Goal: Communication & Community: Participate in discussion

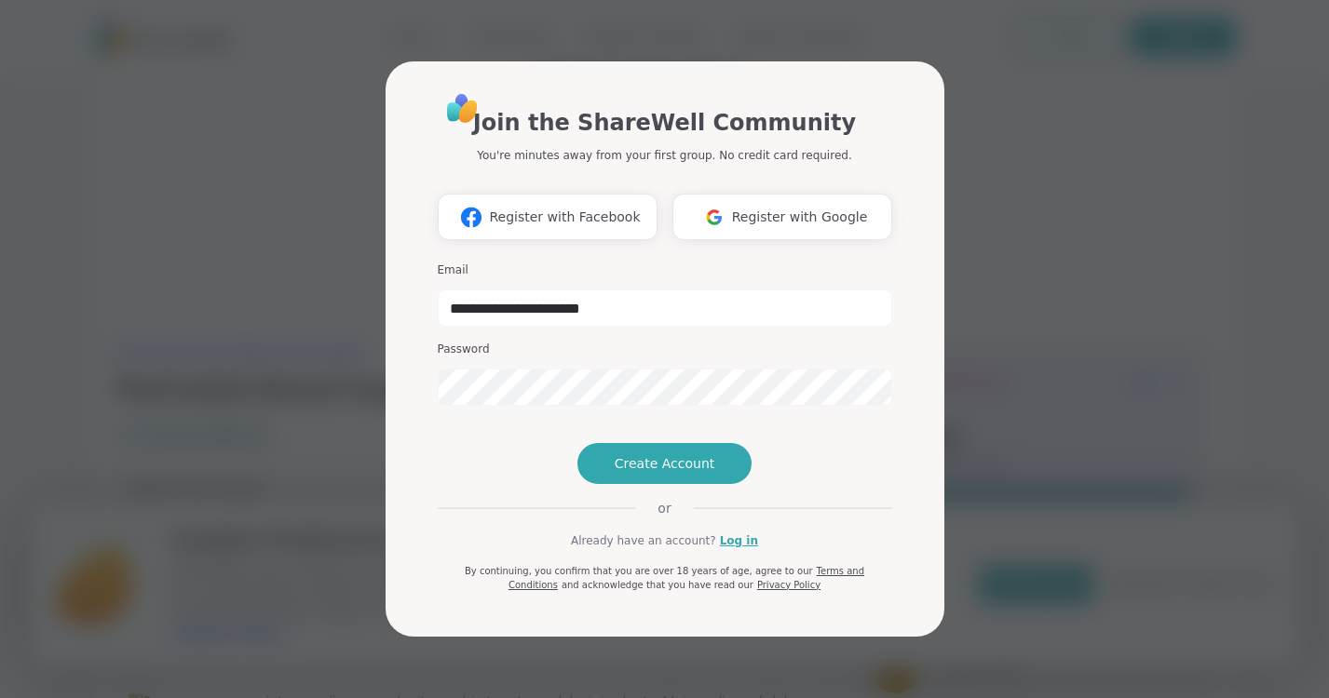
click at [479, 407] on div "**********" at bounding box center [665, 341] width 454 height 501
click at [734, 549] on link "Log in" at bounding box center [739, 541] width 38 height 17
click at [736, 549] on link "Log in" at bounding box center [739, 541] width 38 height 17
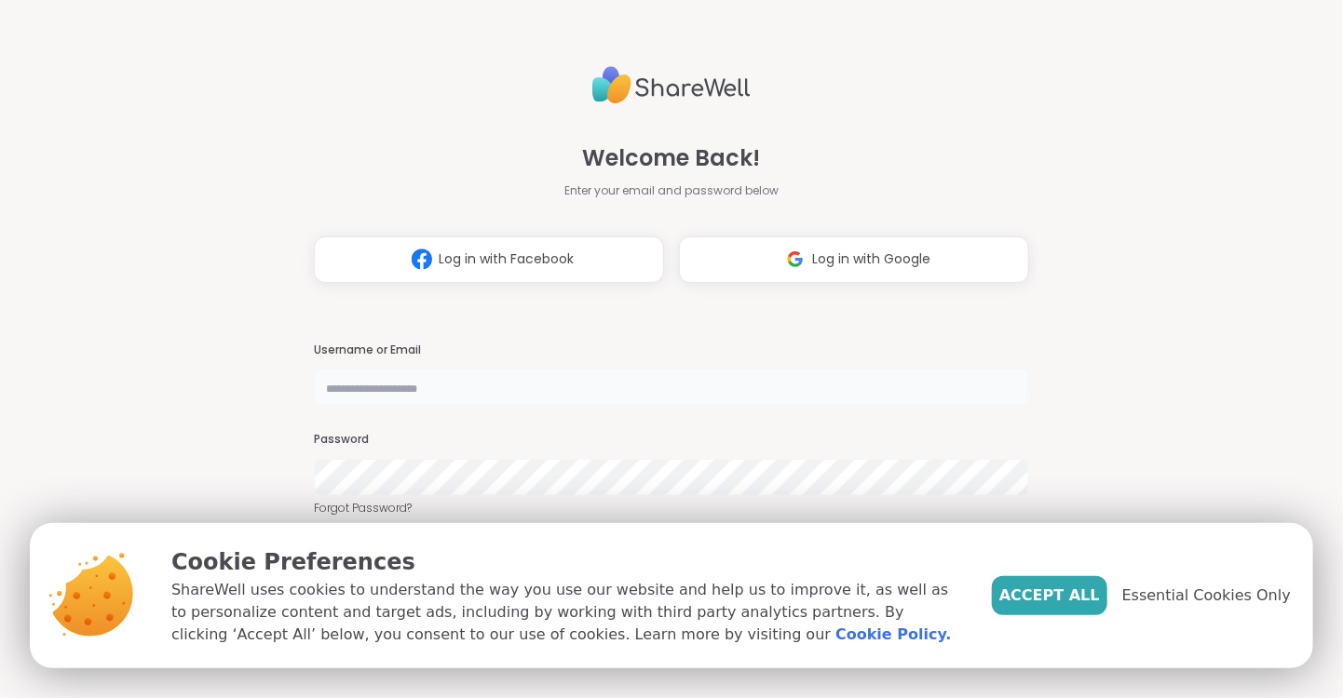
click at [391, 384] on input "text" at bounding box center [671, 387] width 715 height 37
type input "**********"
click at [1090, 612] on button "Accept All" at bounding box center [1049, 595] width 115 height 39
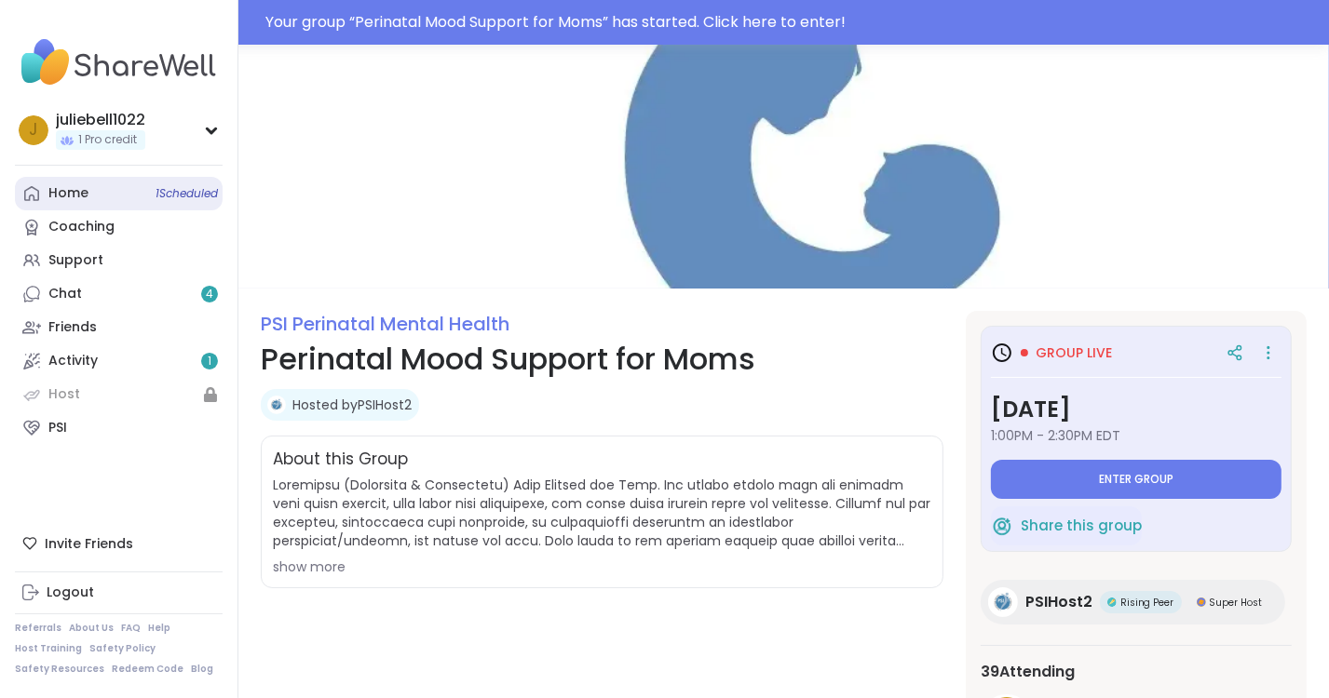
click at [98, 192] on link "Home 1 Scheduled" at bounding box center [119, 194] width 208 height 34
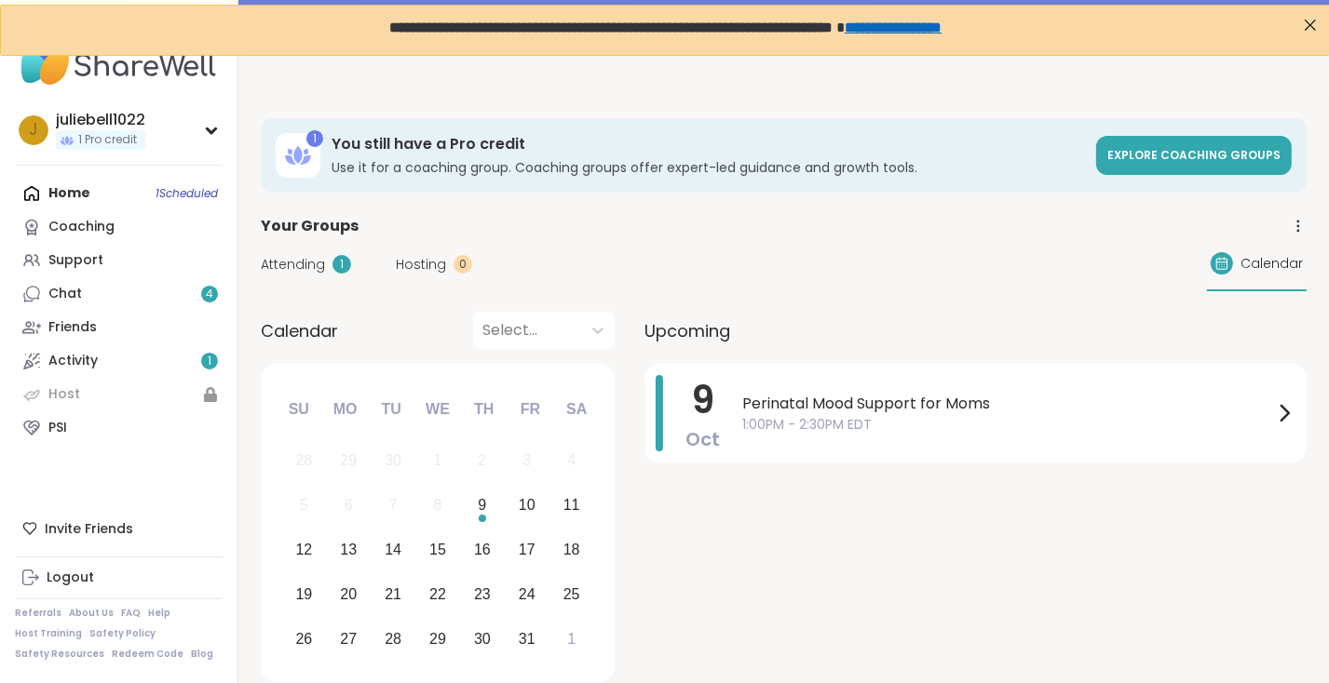
click at [304, 269] on span "Attending" at bounding box center [293, 265] width 64 height 20
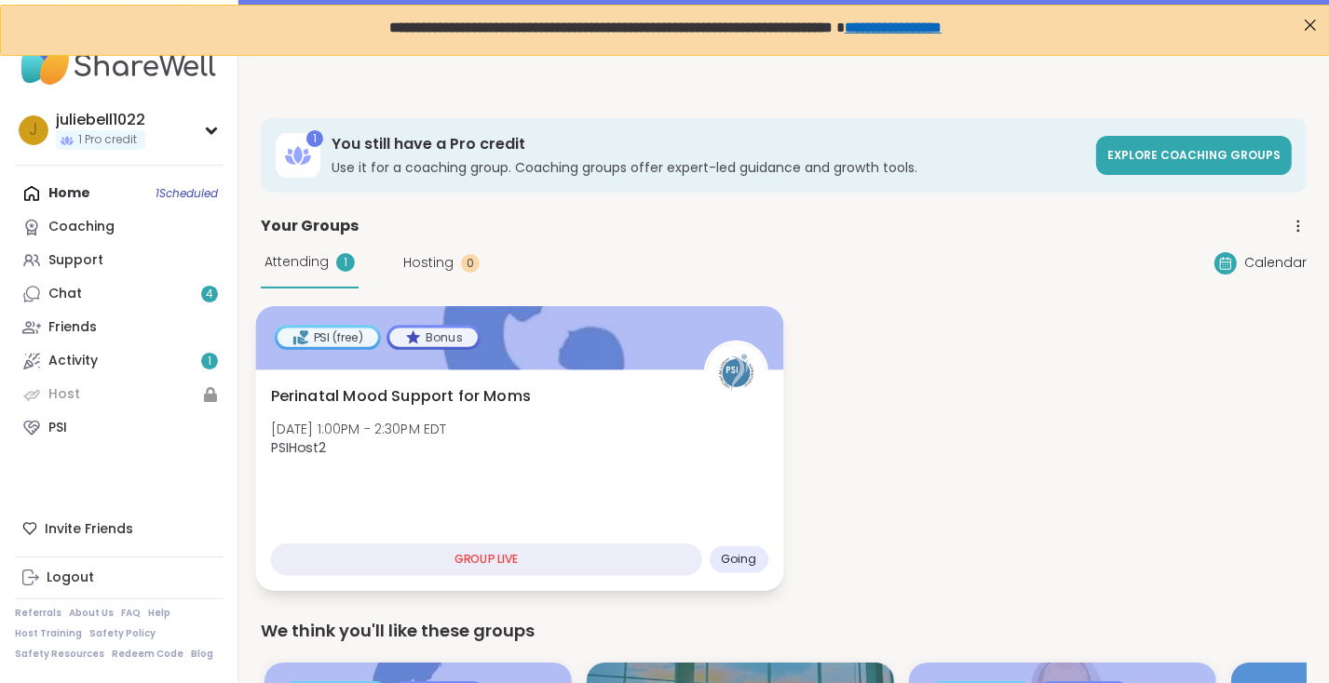
click at [577, 567] on div "GROUP LIVE" at bounding box center [486, 560] width 431 height 33
click at [447, 441] on span "PSIHost2" at bounding box center [359, 448] width 176 height 19
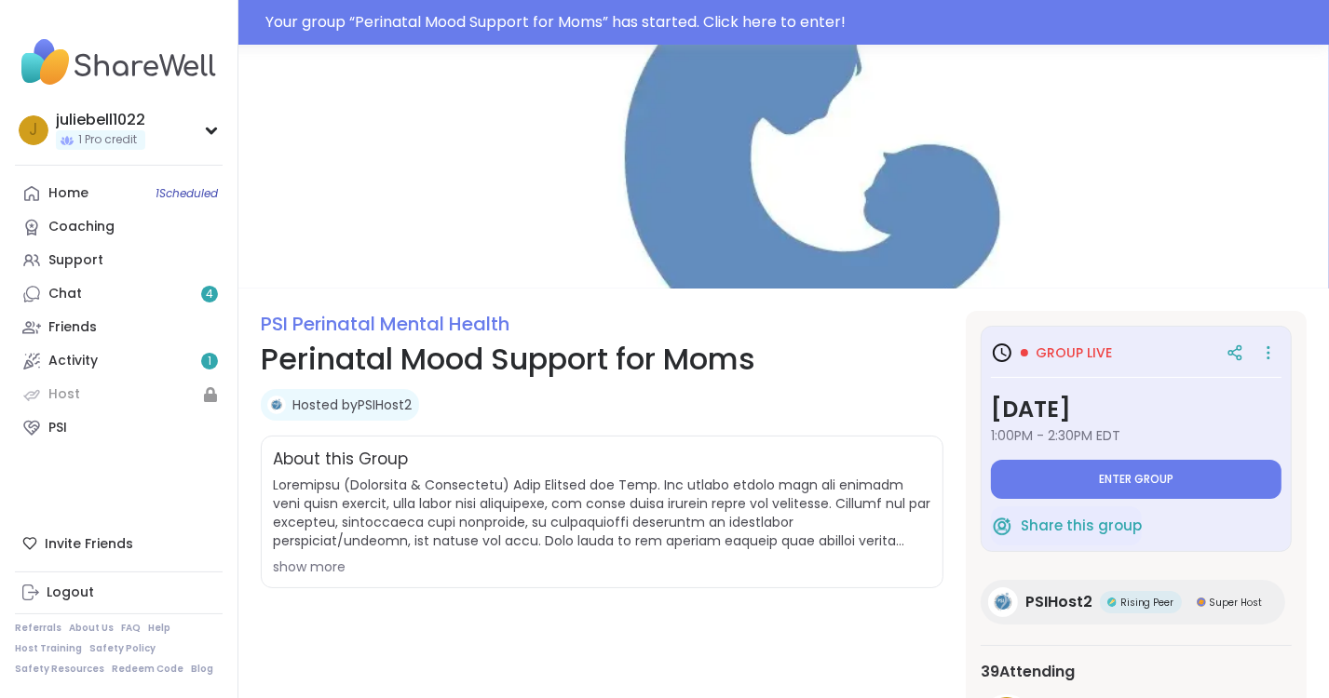
click at [1183, 489] on button "Enter group" at bounding box center [1136, 479] width 290 height 39
click at [67, 243] on link "Coaching" at bounding box center [119, 227] width 208 height 34
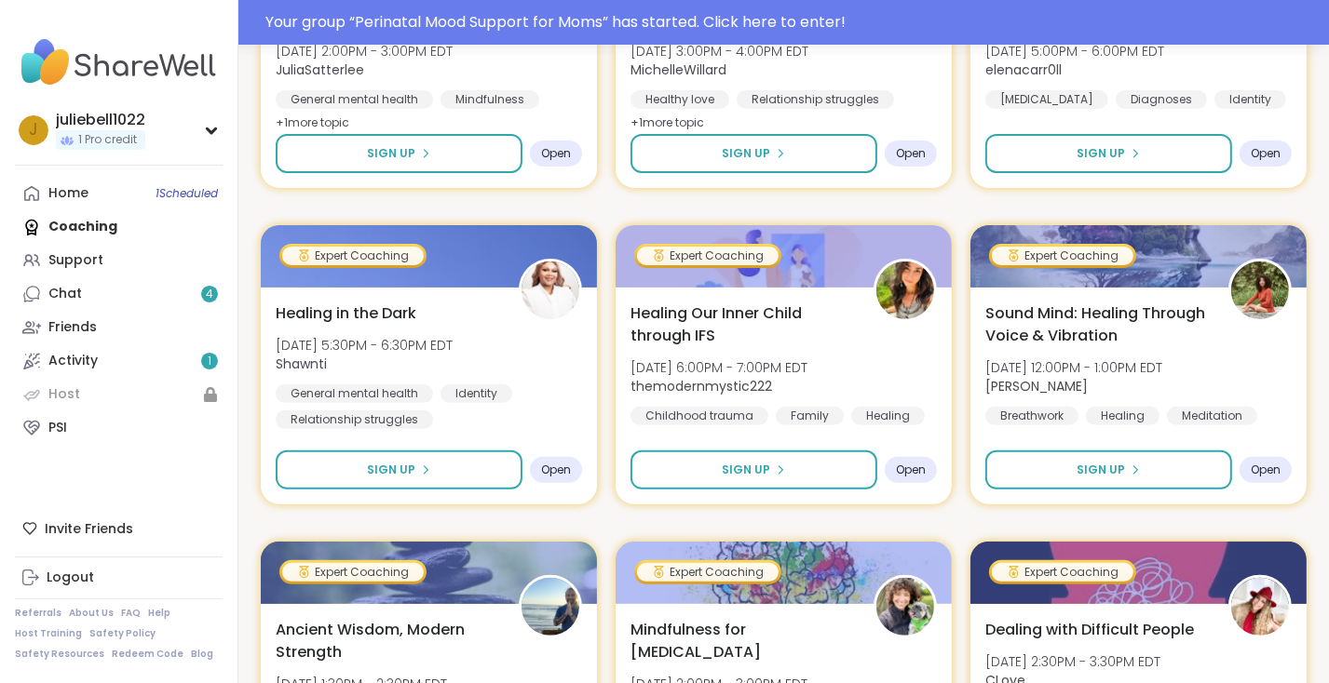
scroll to position [581, 0]
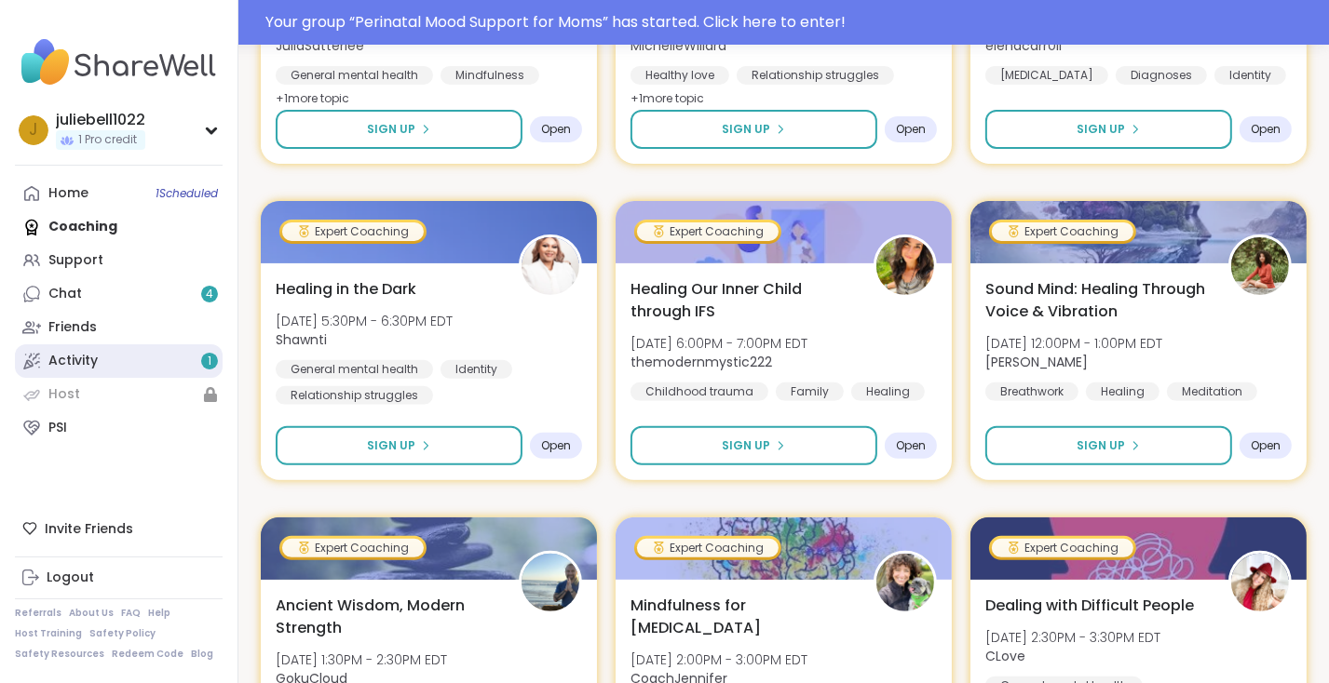
click at [115, 348] on link "Activity 1" at bounding box center [119, 361] width 208 height 34
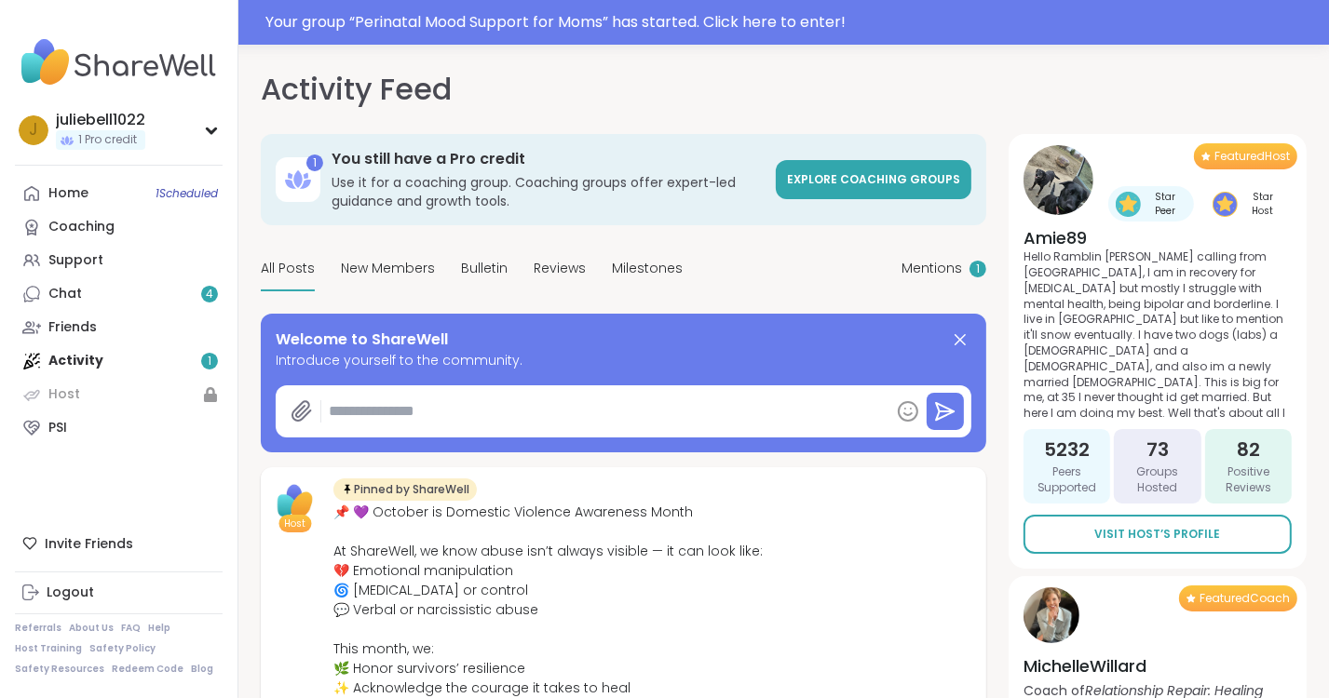
type textarea "*"
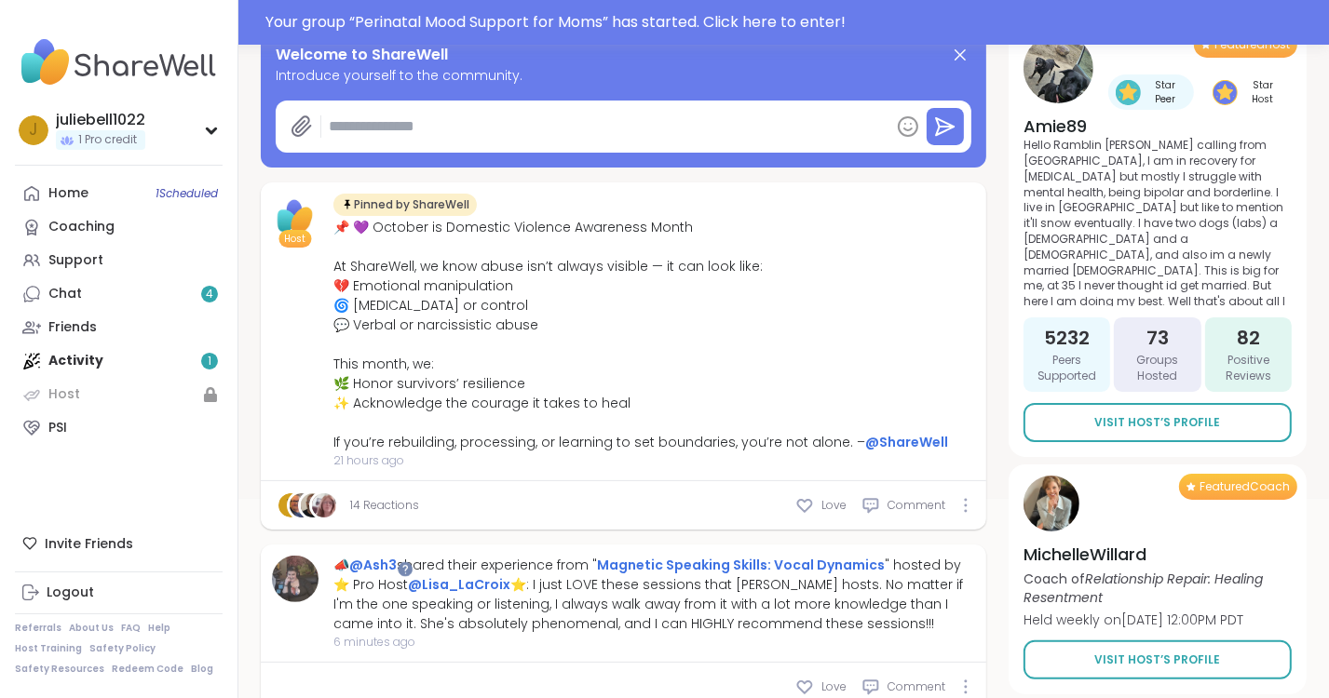
scroll to position [343, 0]
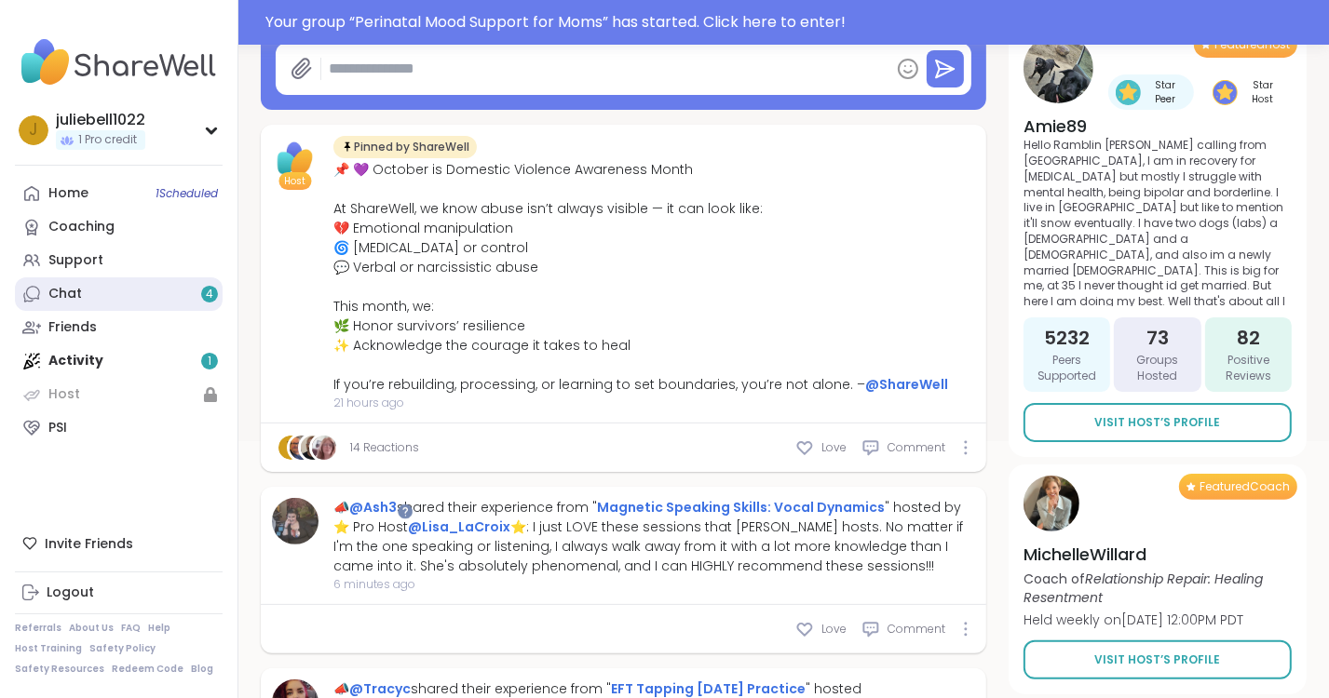
click at [137, 291] on link "Chat 4" at bounding box center [119, 294] width 208 height 34
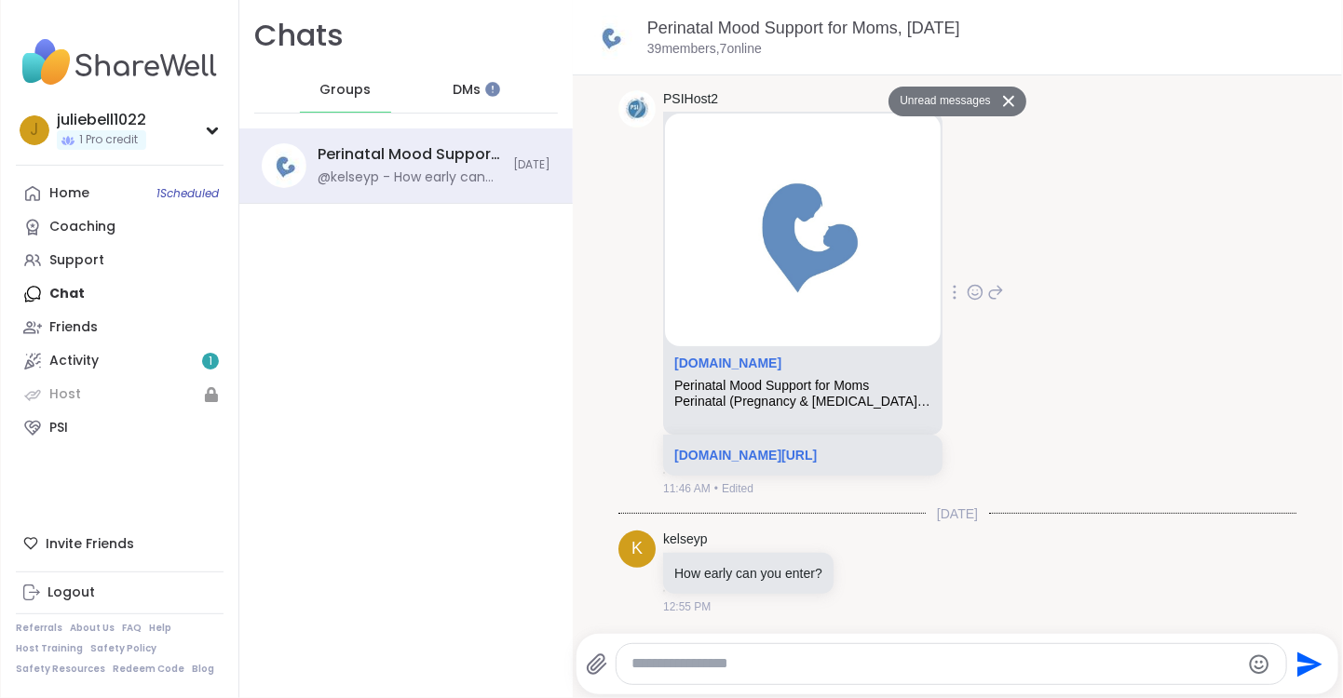
scroll to position [398, 0]
click at [782, 448] on link "[DOMAIN_NAME][URL]" at bounding box center [745, 455] width 142 height 15
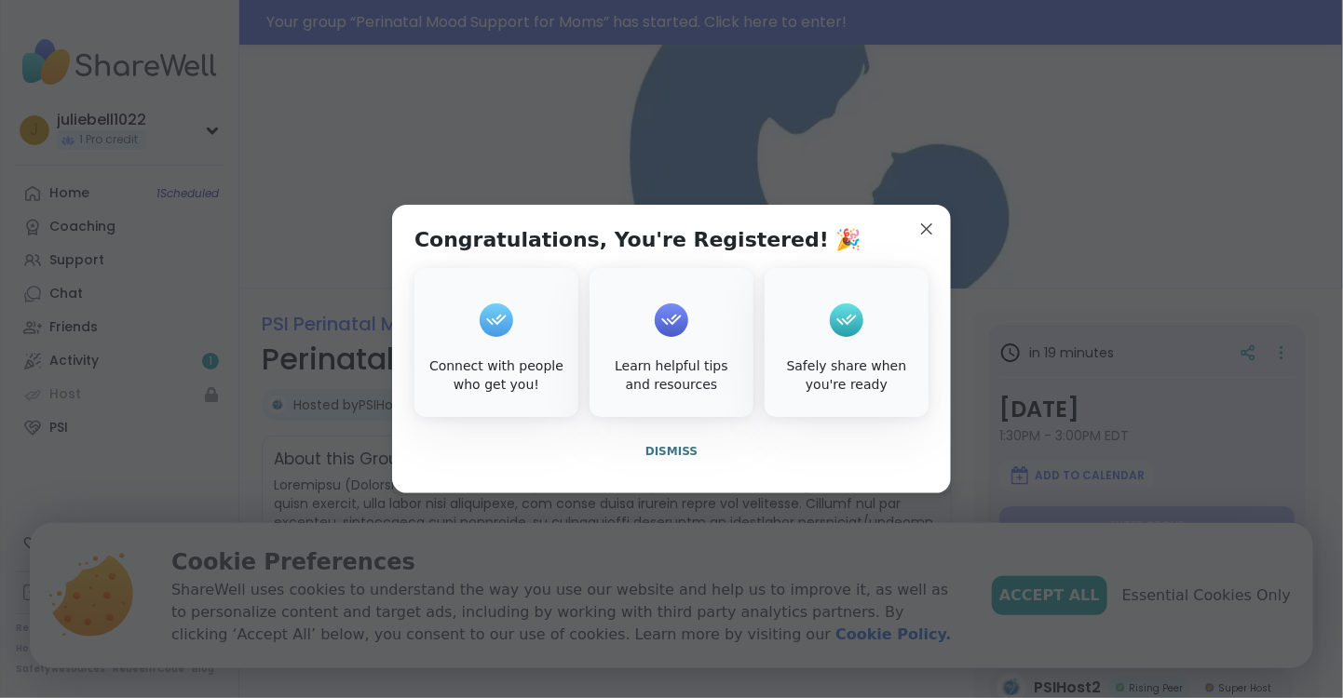
click at [672, 449] on span "Dismiss" at bounding box center [671, 451] width 52 height 13
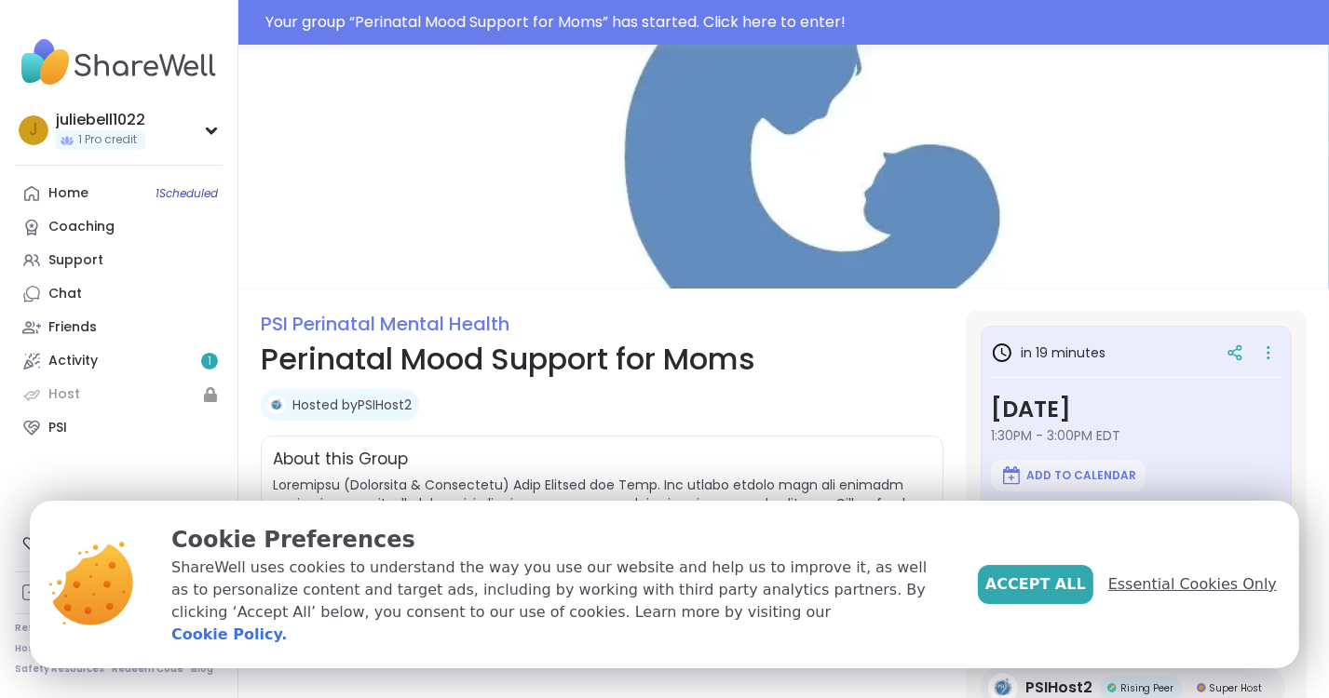
click at [1199, 596] on span "Essential Cookies Only" at bounding box center [1192, 585] width 169 height 22
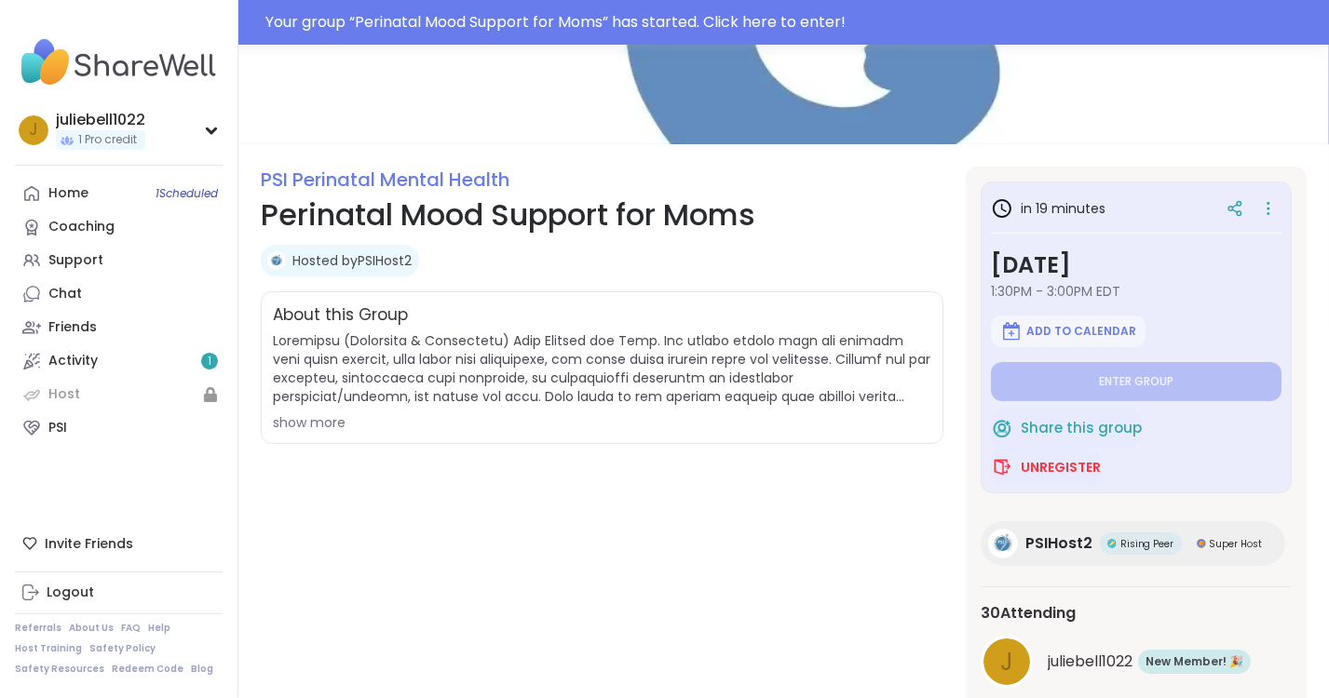
scroll to position [168, 0]
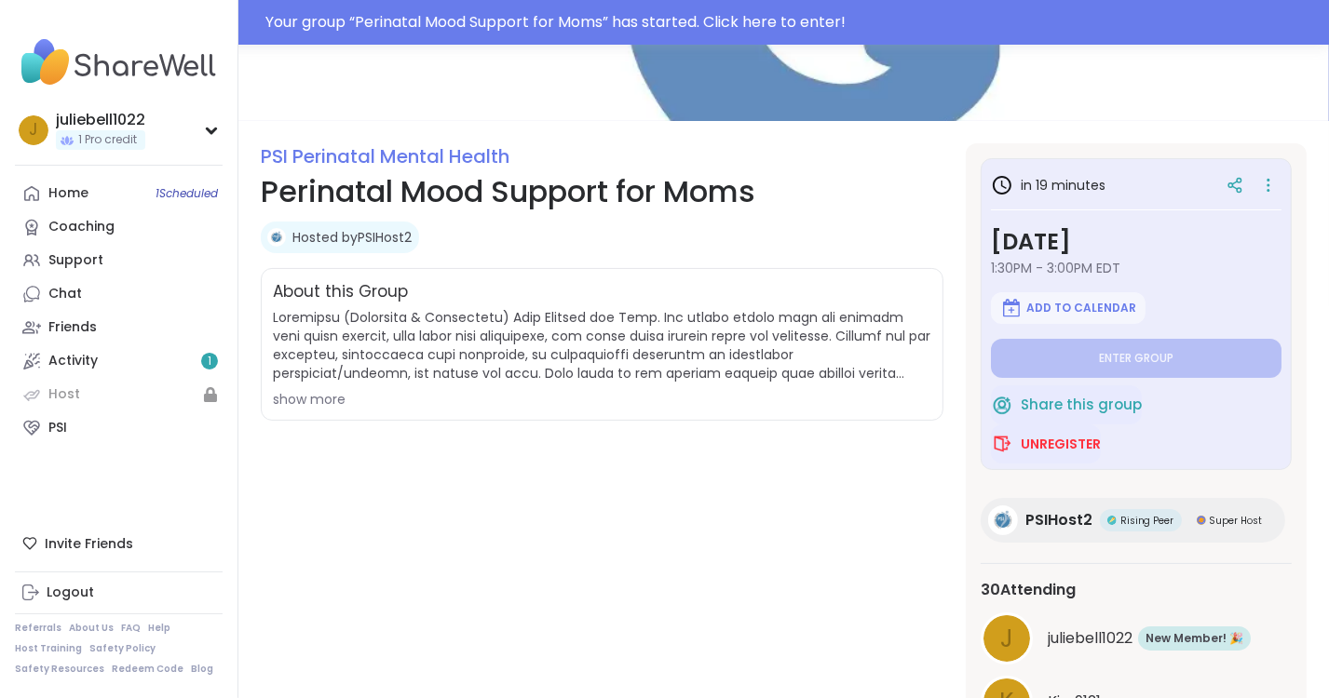
drag, startPoint x: 752, startPoint y: 547, endPoint x: 622, endPoint y: 481, distance: 145.7
click at [622, 481] on div "PSI Perinatal Mental Health Perinatal Mood Support for Moms Hosted by PSIHost2 …" at bounding box center [602, 478] width 682 height 670
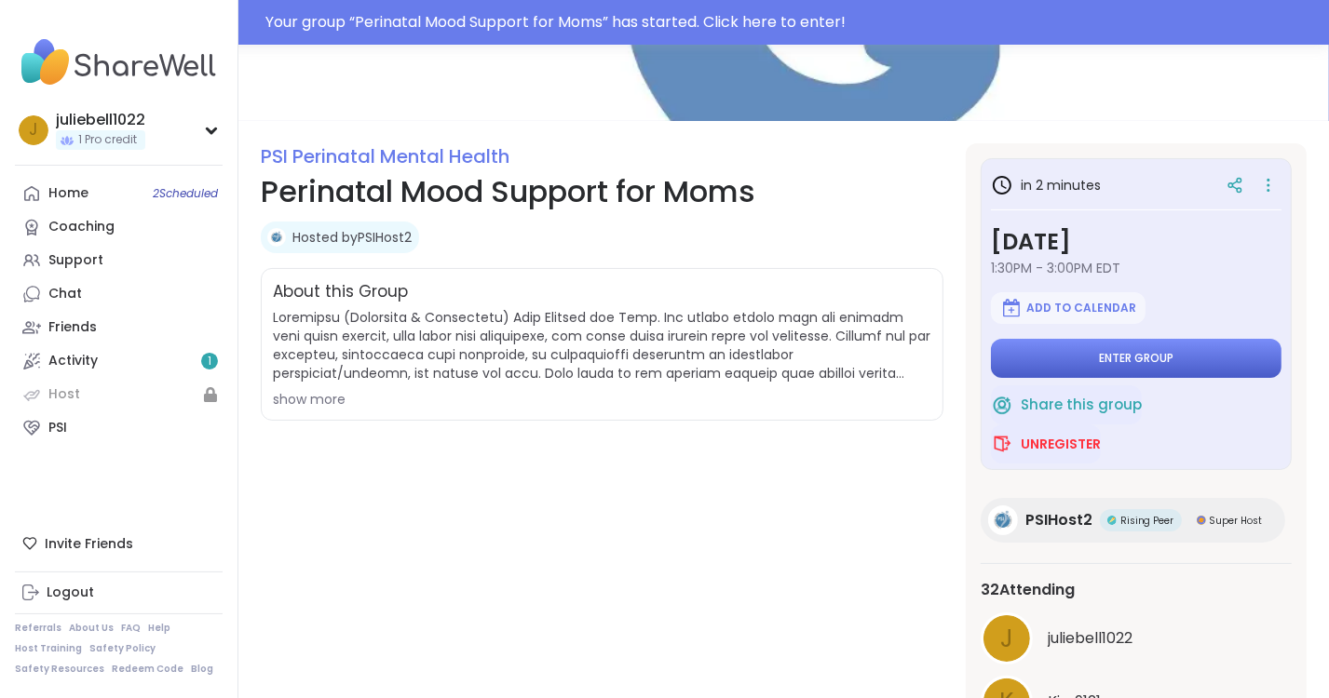
click at [1167, 348] on button "Enter group" at bounding box center [1136, 358] width 290 height 39
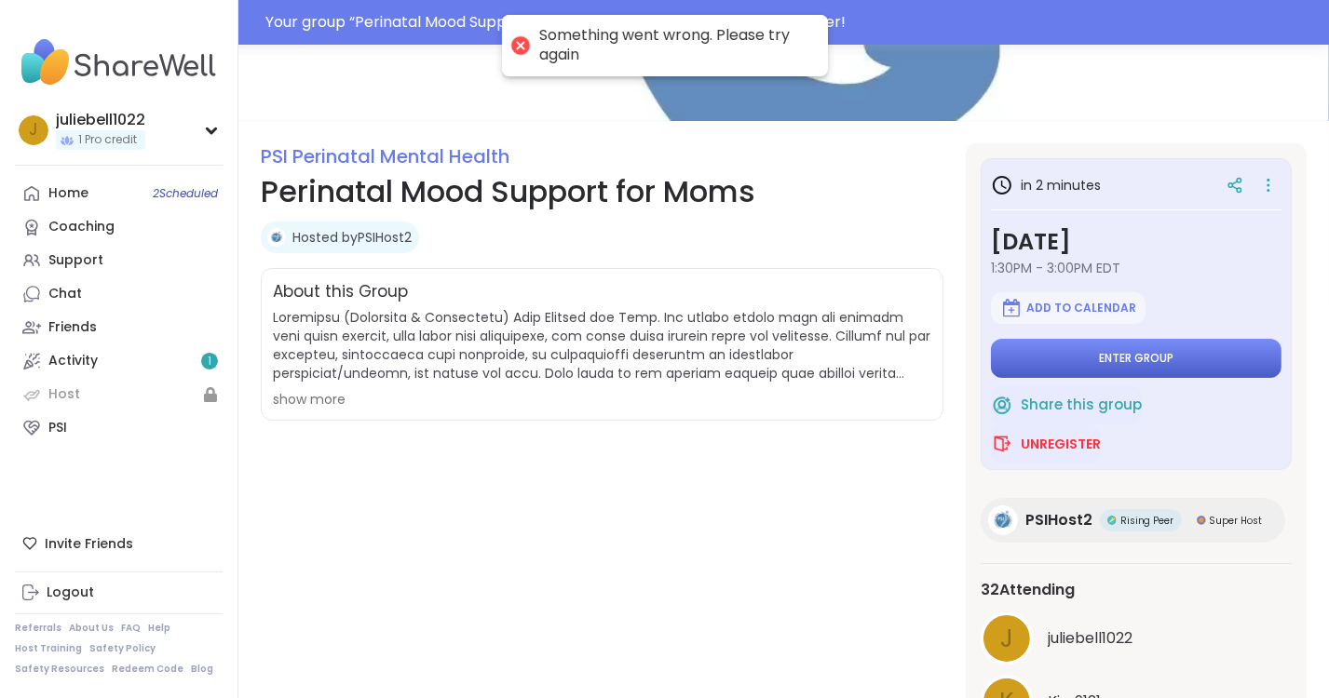
click at [1119, 365] on span "Enter group" at bounding box center [1136, 358] width 74 height 15
